Goal: Task Accomplishment & Management: Use online tool/utility

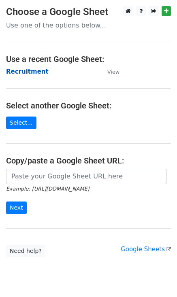
click at [28, 70] on strong "Recruitment" at bounding box center [27, 71] width 42 height 7
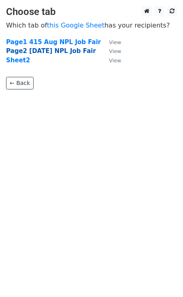
click at [58, 52] on strong "Page2 [DATE] NPL Job Fair" at bounding box center [51, 50] width 90 height 7
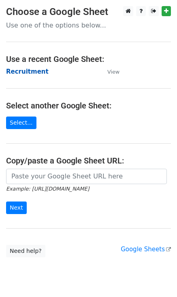
click at [32, 74] on strong "Recruitment" at bounding box center [27, 71] width 42 height 7
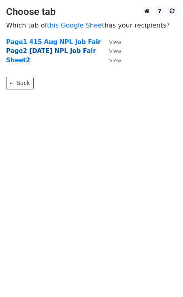
click at [52, 51] on strong "Page2 15 Aug NPL Job Fair" at bounding box center [51, 50] width 90 height 7
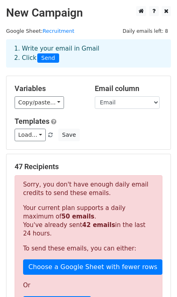
scroll to position [40, 0]
